Goal: Task Accomplishment & Management: Use online tool/utility

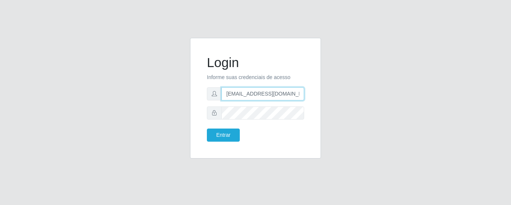
drag, startPoint x: 300, startPoint y: 98, endPoint x: 139, endPoint y: 111, distance: 161.5
click at [139, 111] on div "Login Informe suas credenciais de acesso [EMAIL_ADDRESS][DOMAIN_NAME] Entrar" at bounding box center [255, 103] width 427 height 130
paste input "[EMAIL_ADDRESS][DOMAIN_NAME]"
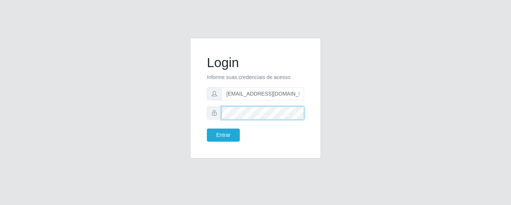
click at [194, 110] on div "Login Informe suas credenciais de acesso [EMAIL_ADDRESS][DOMAIN_NAME] Entrar" at bounding box center [255, 98] width 131 height 121
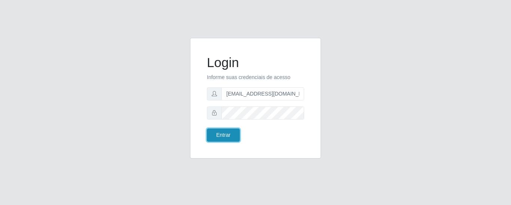
click at [216, 136] on button "Entrar" at bounding box center [223, 134] width 33 height 13
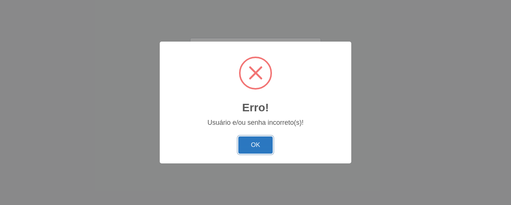
click at [264, 150] on button "OK" at bounding box center [255, 145] width 35 height 18
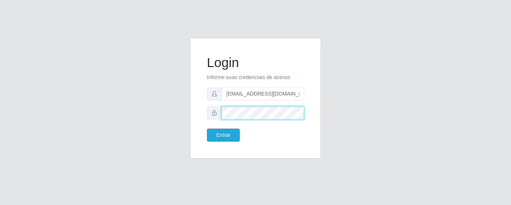
click at [207, 128] on button "Entrar" at bounding box center [223, 134] width 33 height 13
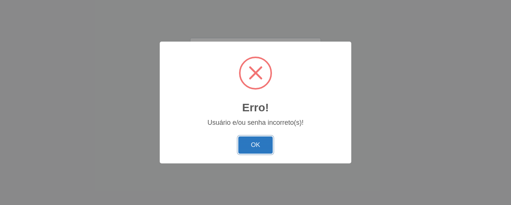
click at [257, 150] on button "OK" at bounding box center [255, 145] width 35 height 18
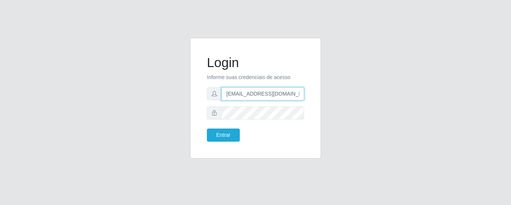
scroll to position [0, 21]
drag, startPoint x: 228, startPoint y: 94, endPoint x: 382, endPoint y: 100, distance: 154.3
click at [382, 100] on div "Login Informe suas credenciais de acesso [EMAIL_ADDRESS][DOMAIN_NAME] Entrar" at bounding box center [255, 103] width 427 height 130
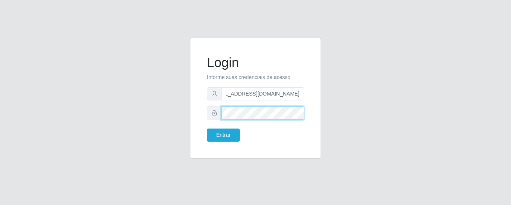
scroll to position [0, 0]
click at [186, 118] on div "Login Informe suas credenciais de acesso [EMAIL_ADDRESS][DOMAIN_NAME] Entrar" at bounding box center [256, 103] width 142 height 130
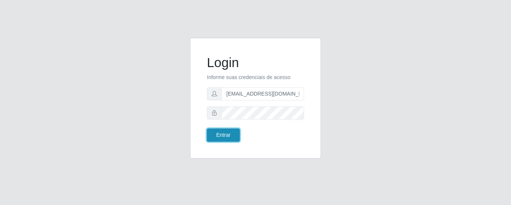
click at [222, 135] on button "Entrar" at bounding box center [223, 134] width 33 height 13
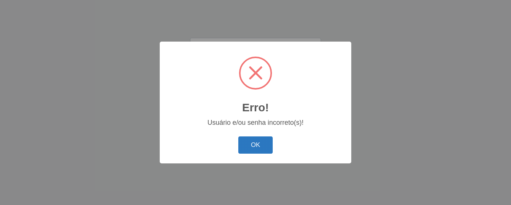
click at [246, 141] on button "OK" at bounding box center [255, 145] width 35 height 18
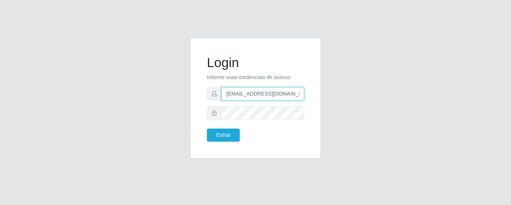
click at [228, 92] on input "[EMAIL_ADDRESS][DOMAIN_NAME]" at bounding box center [263, 93] width 83 height 13
type input "[EMAIL_ADDRESS][DOMAIN_NAME]"
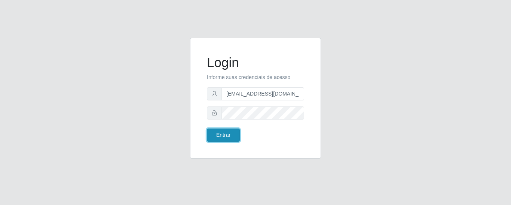
click at [228, 132] on button "Entrar" at bounding box center [223, 134] width 33 height 13
